Goal: Use online tool/utility: Utilize a website feature to perform a specific function

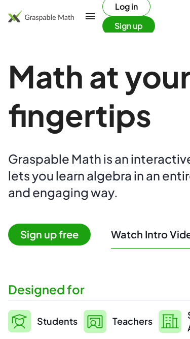
click at [76, 241] on span "Sign up free" at bounding box center [49, 234] width 83 height 22
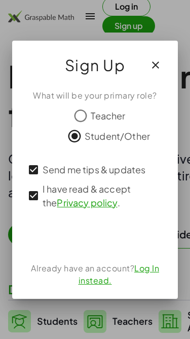
click at [117, 238] on div "ลงชื่อเข้าใช้ด้วย Google เปิดในแท็บใหม่" at bounding box center [95, 235] width 97 height 22
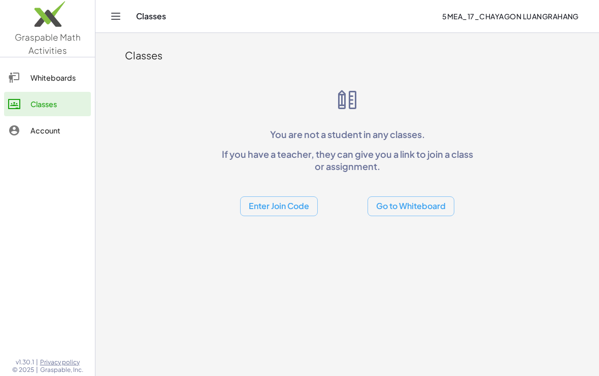
click at [296, 205] on button "Go to Whiteboard" at bounding box center [411, 206] width 87 height 20
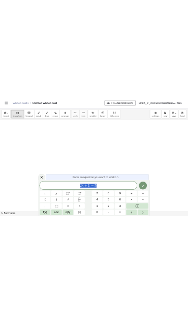
scroll to position [21, 0]
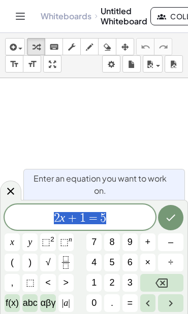
click at [171, 279] on button "Backspace" at bounding box center [161, 283] width 43 height 18
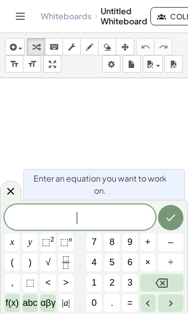
click at [50, 265] on span "√" at bounding box center [48, 263] width 5 height 14
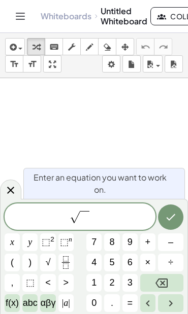
click at [113, 288] on span "2" at bounding box center [111, 283] width 5 height 14
click at [29, 285] on span "⬚" at bounding box center [30, 283] width 9 height 14
click at [165, 282] on icon "Backspace" at bounding box center [161, 283] width 12 height 12
click at [32, 244] on button "y" at bounding box center [29, 243] width 15 height 18
click at [116, 288] on button "2" at bounding box center [111, 283] width 15 height 18
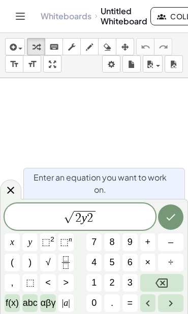
click at [165, 287] on icon "Backspace" at bounding box center [161, 283] width 12 height 9
click at [47, 239] on span "⬚" at bounding box center [46, 242] width 9 height 10
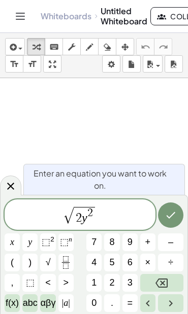
click at [146, 247] on span "+" at bounding box center [148, 243] width 6 height 14
click at [93, 284] on span "1" at bounding box center [93, 283] width 5 height 14
click at [94, 247] on span "7" at bounding box center [93, 243] width 5 height 14
click at [172, 245] on span "–" at bounding box center [170, 243] width 5 height 14
click at [13, 246] on span "x" at bounding box center [12, 243] width 4 height 14
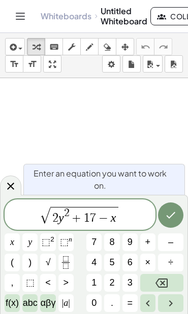
click at [130, 302] on span "=" at bounding box center [130, 303] width 6 height 14
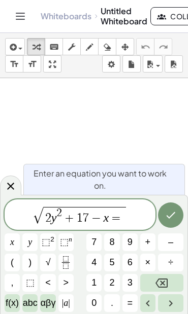
click at [165, 284] on icon "Backspace" at bounding box center [161, 283] width 12 height 12
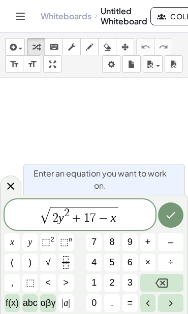
click at [163, 284] on icon "Backspace" at bounding box center [161, 283] width 12 height 12
click at [162, 282] on icon "Backspace" at bounding box center [161, 283] width 12 height 9
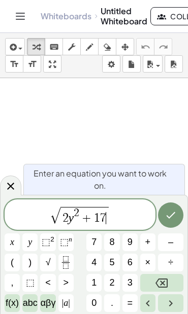
click at [172, 304] on icon "Right arrow" at bounding box center [171, 304] width 4 height 6
click at [169, 244] on span "–" at bounding box center [170, 243] width 5 height 14
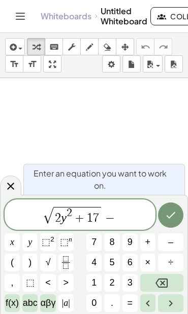
click at [11, 246] on span "x" at bounding box center [12, 243] width 4 height 14
click at [134, 304] on button "=" at bounding box center [129, 303] width 15 height 18
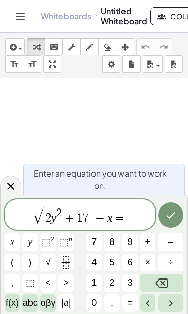
click at [130, 249] on span "9" at bounding box center [129, 243] width 5 height 14
click at [167, 286] on icon "Backspace" at bounding box center [161, 283] width 12 height 12
click at [93, 308] on span "0" at bounding box center [93, 303] width 5 height 14
click at [168, 224] on button "Done" at bounding box center [170, 215] width 25 height 25
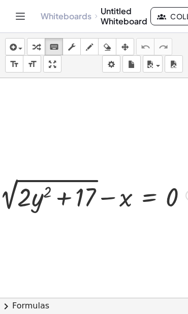
click at [87, 215] on div "+ 2 √ ( + · 2 · y 2 + 17 ) − x = 0" at bounding box center [93, 194] width 219 height 43
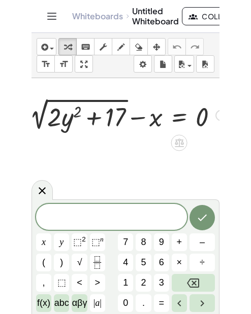
scroll to position [97, 1]
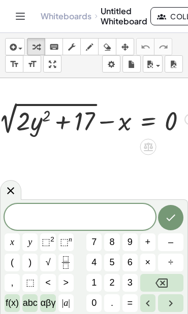
click at [148, 144] on icon at bounding box center [148, 147] width 9 height 9
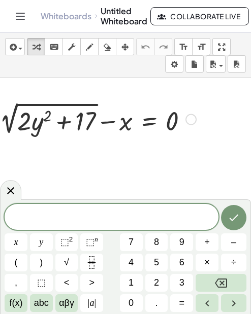
scroll to position [97, 0]
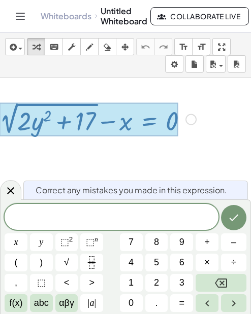
click at [164, 219] on span at bounding box center [112, 217] width 214 height 15
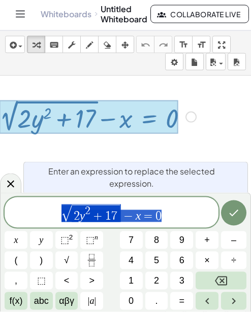
scroll to position [18, 0]
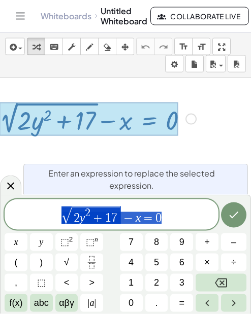
click at [206, 304] on icon "Left arrow" at bounding box center [207, 304] width 4 height 6
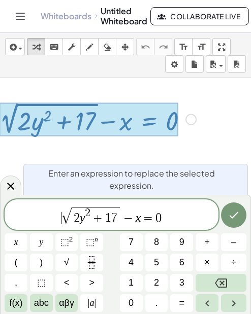
click at [206, 304] on icon "Left arrow" at bounding box center [207, 304] width 4 height 6
click at [235, 301] on icon "Right arrow" at bounding box center [233, 303] width 12 height 12
click at [234, 301] on icon "Right arrow" at bounding box center [233, 303] width 12 height 12
click at [232, 300] on icon "Right arrow" at bounding box center [233, 303] width 12 height 12
click at [226, 278] on icon "Backspace" at bounding box center [221, 283] width 12 height 12
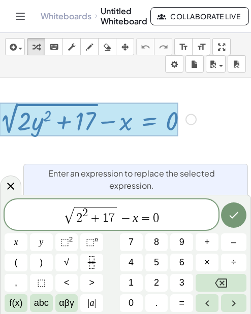
click at [20, 263] on button "(" at bounding box center [16, 263] width 23 height 18
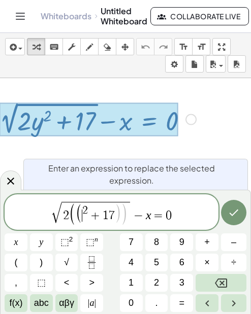
click at [226, 280] on icon "Backspace" at bounding box center [221, 283] width 12 height 9
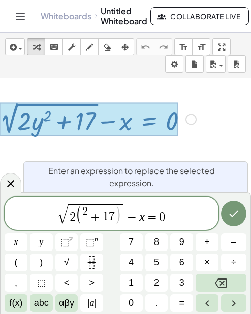
click at [226, 280] on icon "Backspace" at bounding box center [221, 283] width 12 height 9
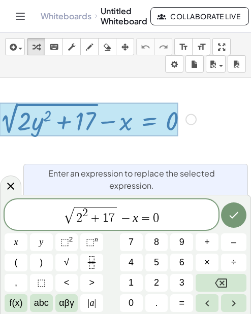
click at [19, 264] on button "(" at bounding box center [16, 263] width 23 height 18
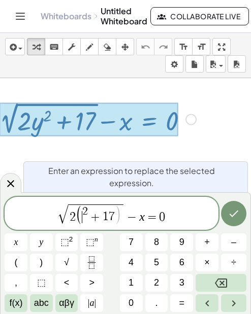
click at [43, 261] on span ")" at bounding box center [41, 263] width 3 height 14
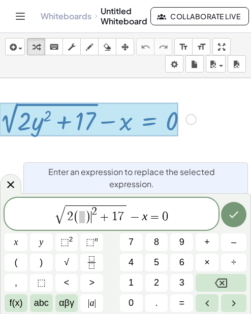
click at [209, 303] on icon "Left arrow" at bounding box center [207, 303] width 12 height 12
click at [127, 310] on button "0" at bounding box center [131, 303] width 23 height 18
click at [235, 307] on icon "Right arrow" at bounding box center [233, 303] width 12 height 12
click at [234, 307] on icon "Right arrow" at bounding box center [233, 303] width 12 height 12
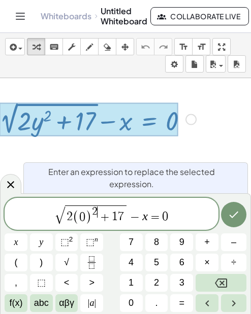
click at [234, 307] on icon "Right arrow" at bounding box center [233, 303] width 12 height 12
click at [235, 306] on icon "Right arrow" at bounding box center [233, 303] width 12 height 12
click at [235, 309] on icon "Right arrow" at bounding box center [233, 303] width 12 height 12
click at [235, 308] on icon "Right arrow" at bounding box center [233, 303] width 12 height 12
click at [236, 305] on icon "Right arrow" at bounding box center [233, 303] width 12 height 12
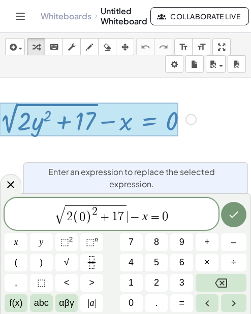
click at [236, 305] on icon "Right arrow" at bounding box center [233, 303] width 12 height 12
click at [236, 302] on icon "Right arrow" at bounding box center [233, 303] width 12 height 12
click at [234, 286] on button "Backspace" at bounding box center [220, 283] width 51 height 18
click at [137, 246] on button "7" at bounding box center [131, 243] width 23 height 18
click at [238, 219] on icon "Done" at bounding box center [233, 215] width 12 height 12
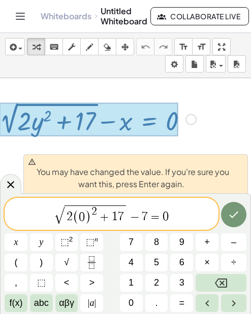
click at [239, 215] on icon "Done" at bounding box center [233, 215] width 12 height 12
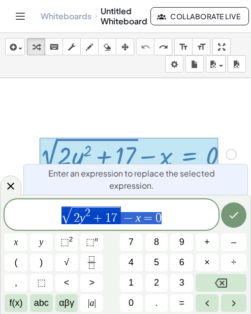
scroll to position [62, 0]
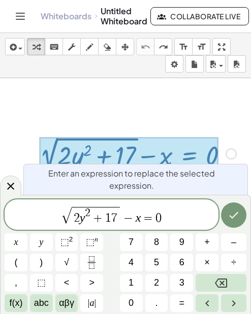
click at [209, 302] on icon "Left arrow" at bounding box center [207, 303] width 12 height 12
click at [208, 301] on icon "Left arrow" at bounding box center [207, 304] width 4 height 6
click at [205, 303] on icon "Left arrow" at bounding box center [207, 303] width 12 height 12
click at [232, 304] on icon "Right arrow" at bounding box center [233, 303] width 12 height 12
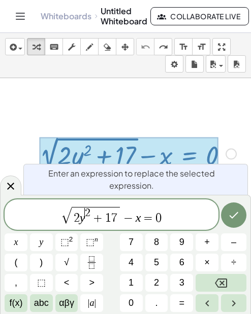
click at [235, 306] on icon "Right arrow" at bounding box center [233, 303] width 12 height 12
click at [234, 306] on icon "Right arrow" at bounding box center [233, 303] width 12 height 12
click at [237, 306] on icon "Right arrow" at bounding box center [233, 303] width 12 height 12
click at [236, 306] on icon "Right arrow" at bounding box center [233, 303] width 12 height 12
click at [236, 303] on icon "Right arrow" at bounding box center [233, 303] width 12 height 12
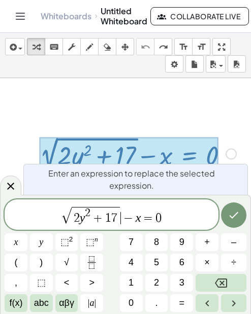
click at [236, 303] on icon "Right arrow" at bounding box center [233, 303] width 12 height 12
click at [234, 303] on icon "Right arrow" at bounding box center [234, 304] width 4 height 6
click at [226, 282] on icon "Backspace" at bounding box center [221, 283] width 12 height 9
click at [135, 240] on button "7" at bounding box center [131, 243] width 23 height 18
click at [234, 215] on icon "Done" at bounding box center [233, 215] width 9 height 7
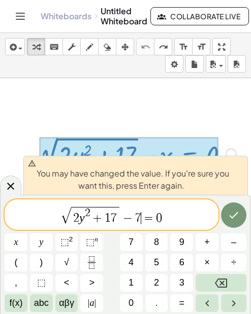
click at [237, 221] on icon "Done" at bounding box center [233, 215] width 12 height 12
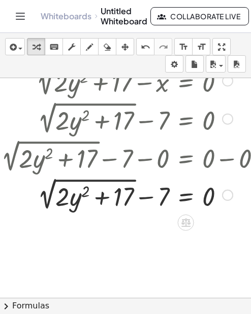
scroll to position [139, 14]
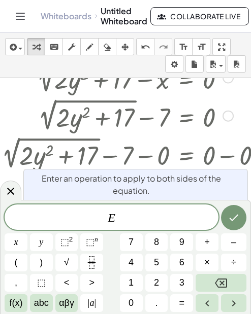
click at [15, 188] on icon at bounding box center [11, 191] width 12 height 12
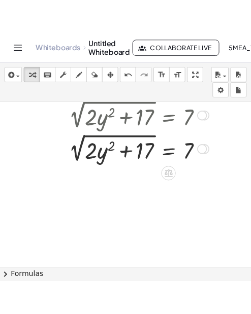
scroll to position [352, 9]
